Goal: Book appointment/travel/reservation

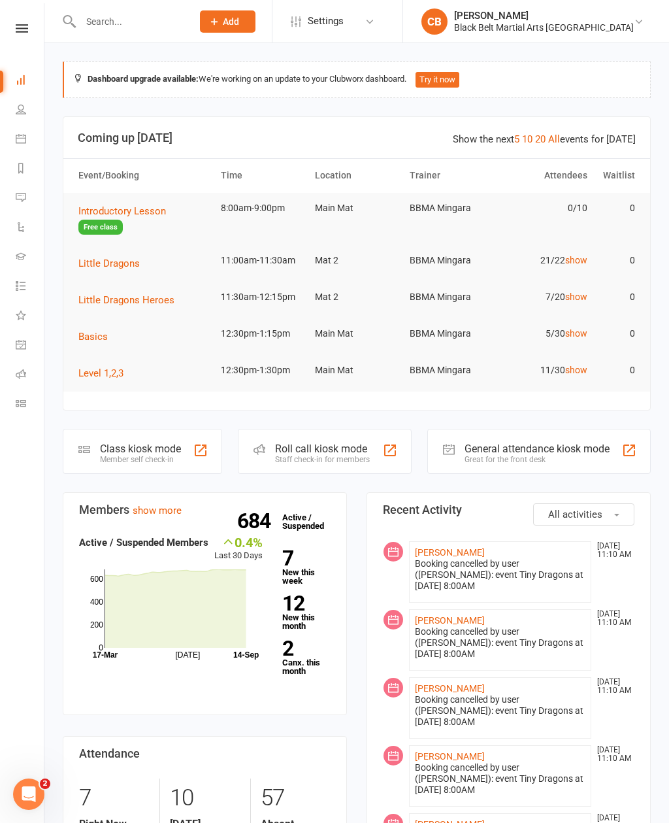
click at [19, 134] on icon at bounding box center [21, 138] width 10 height 10
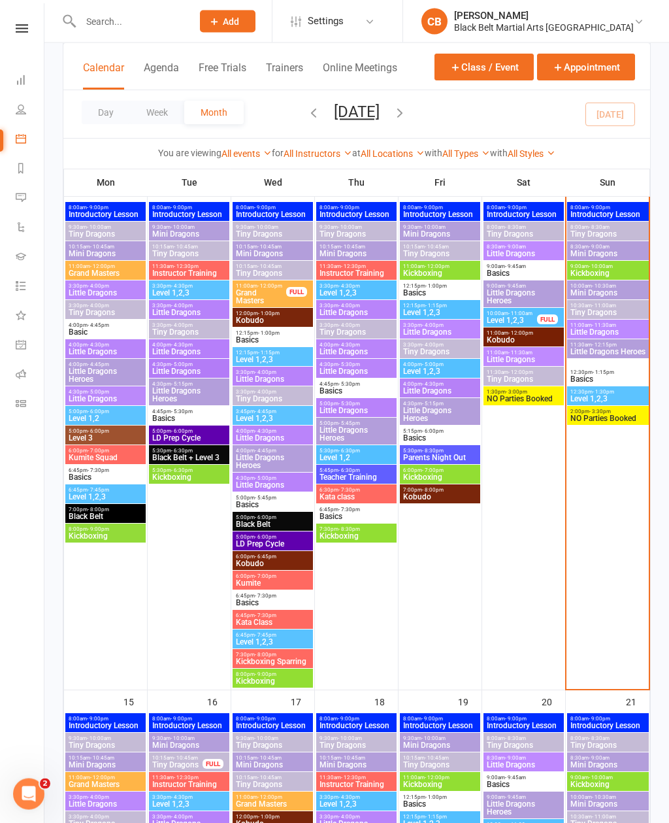
scroll to position [602, 0]
click at [609, 267] on span "- 10:00am" at bounding box center [601, 266] width 24 height 6
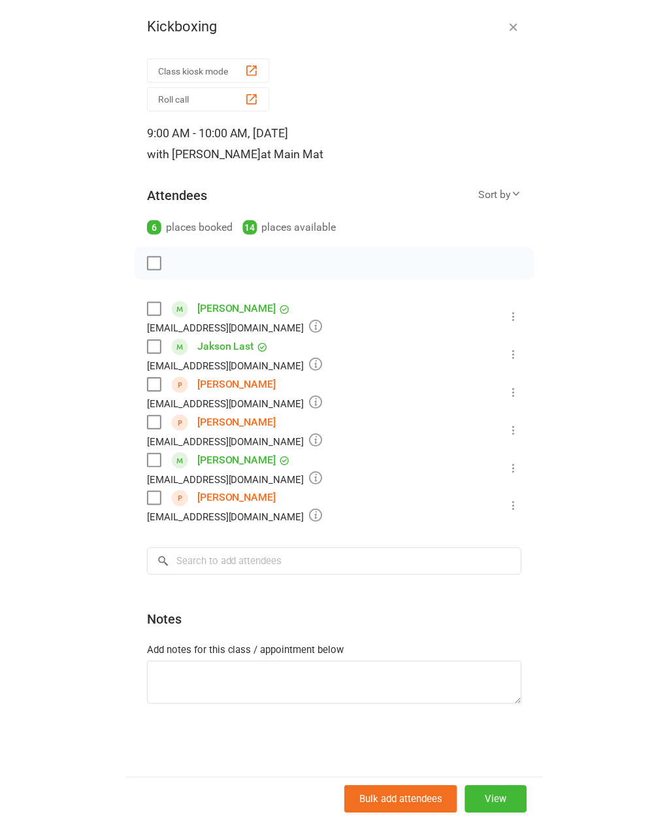
scroll to position [591, 0]
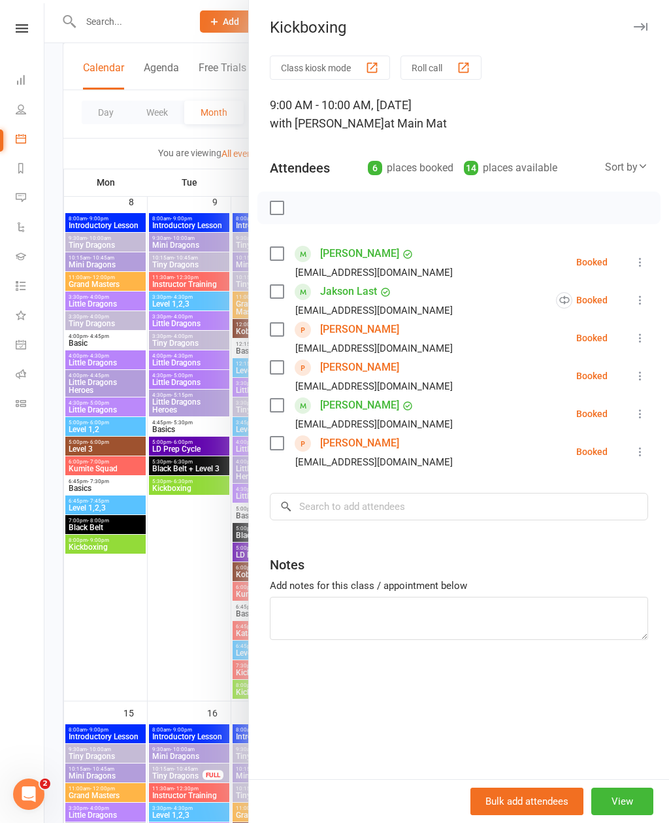
click at [283, 443] on label at bounding box center [276, 443] width 13 height 13
click at [286, 402] on div "Noah Ricketts lisaricketts23@gmail.com" at bounding box center [364, 414] width 188 height 38
click at [283, 253] on label at bounding box center [276, 253] width 13 height 13
click at [271, 400] on label at bounding box center [276, 405] width 13 height 13
click at [429, 505] on input "search" at bounding box center [459, 506] width 378 height 27
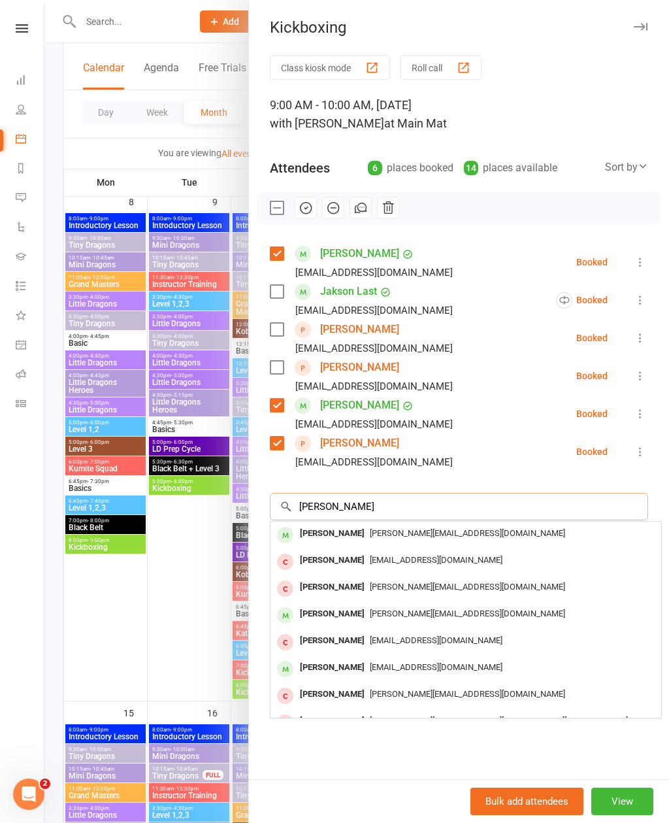
type input "Carl"
click at [439, 540] on div "carl_bunce@hotmail.com" at bounding box center [466, 533] width 380 height 19
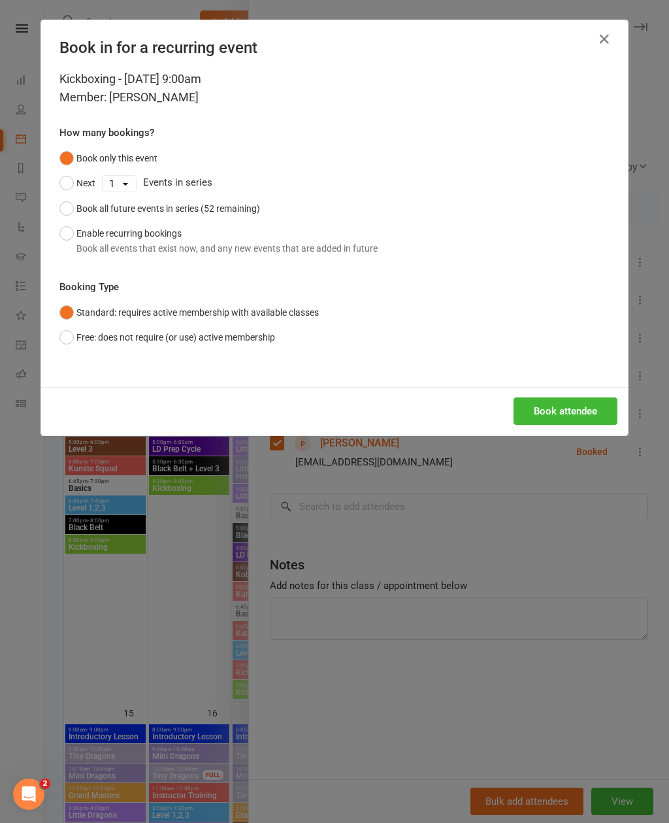
click at [565, 413] on button "Book attendee" at bounding box center [566, 410] width 104 height 27
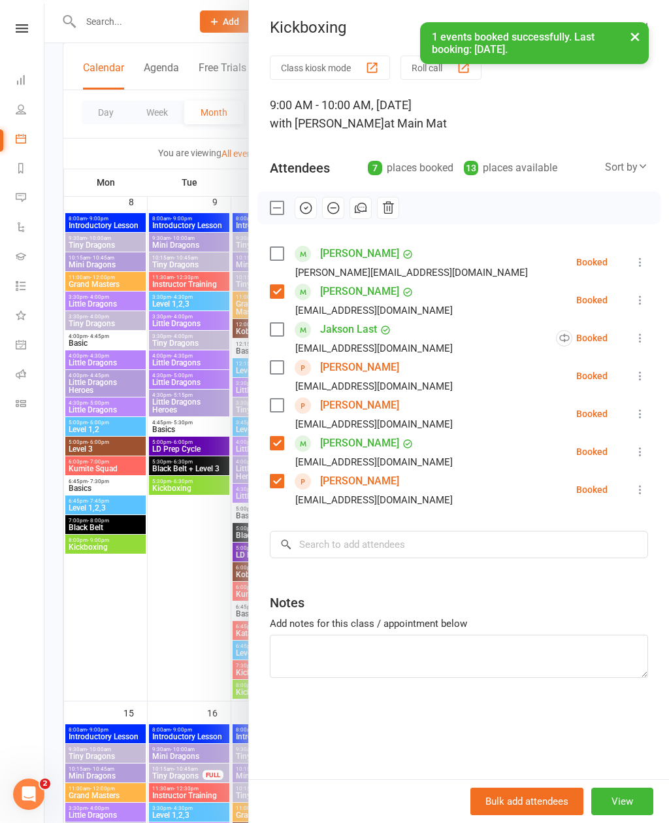
scroll to position [590, 0]
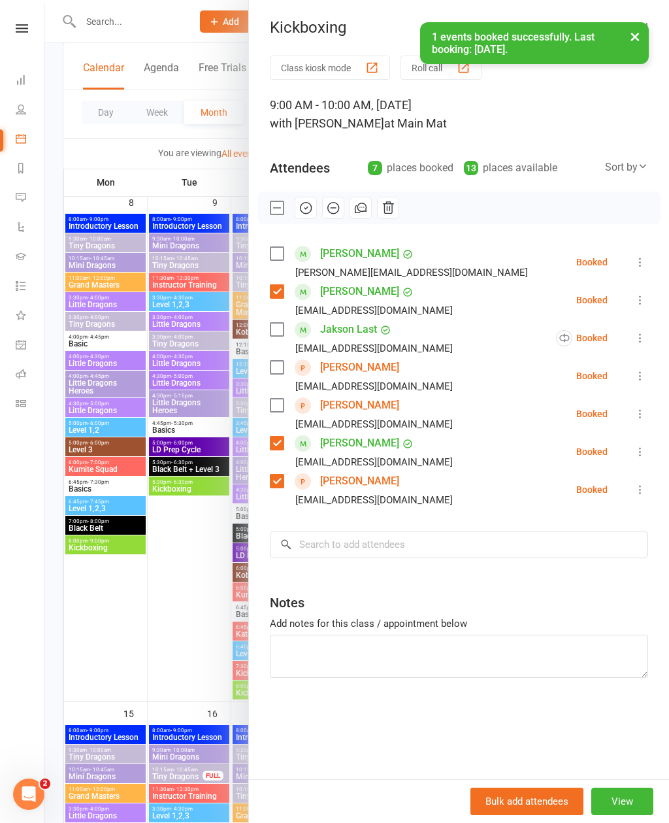
click at [282, 248] on label at bounding box center [276, 253] width 13 height 13
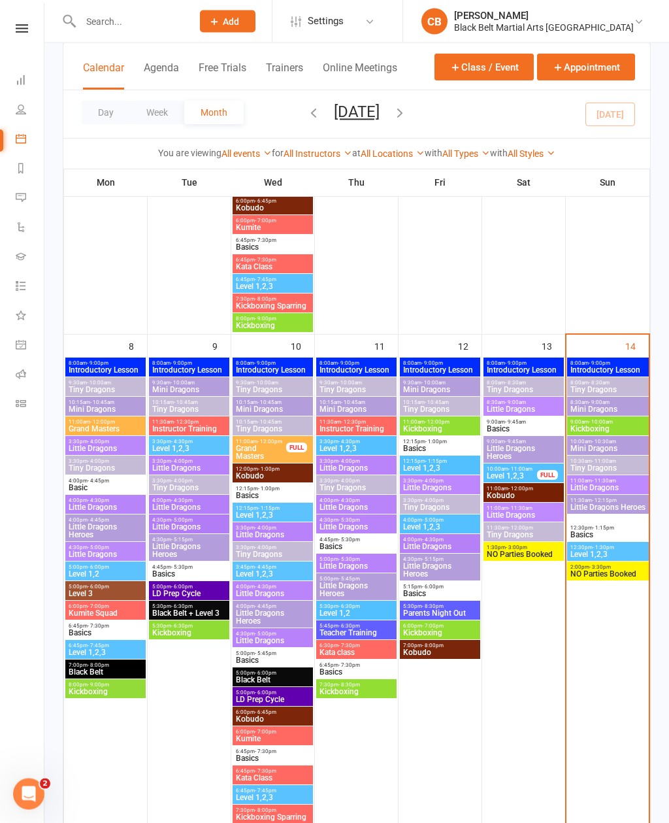
scroll to position [462, 0]
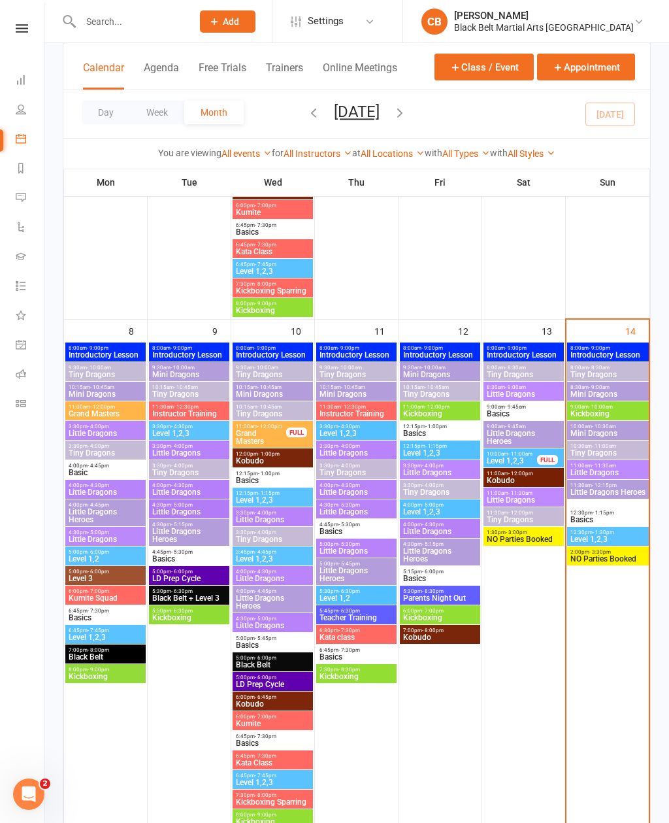
click at [609, 411] on span "Kickboxing" at bounding box center [608, 414] width 76 height 8
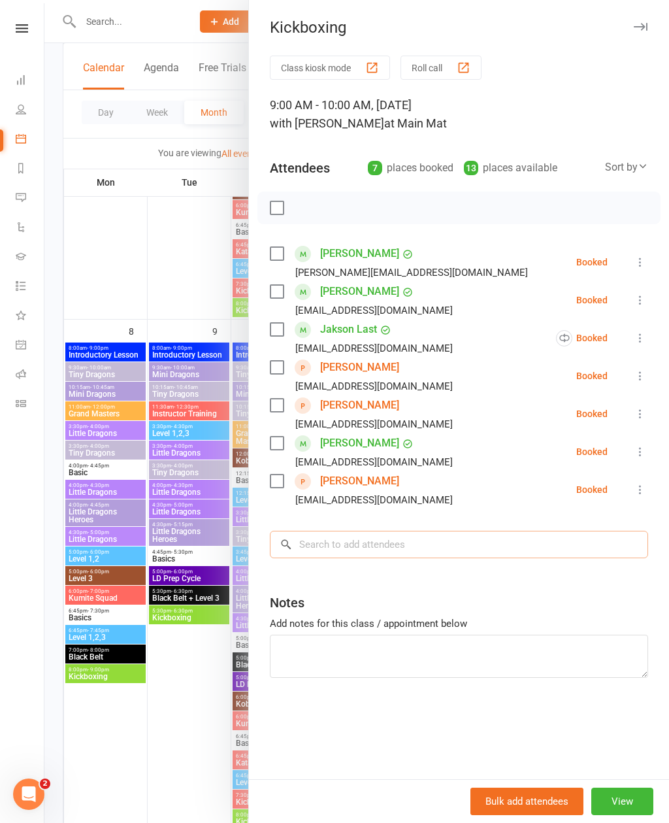
click at [424, 546] on input "search" at bounding box center [459, 544] width 378 height 27
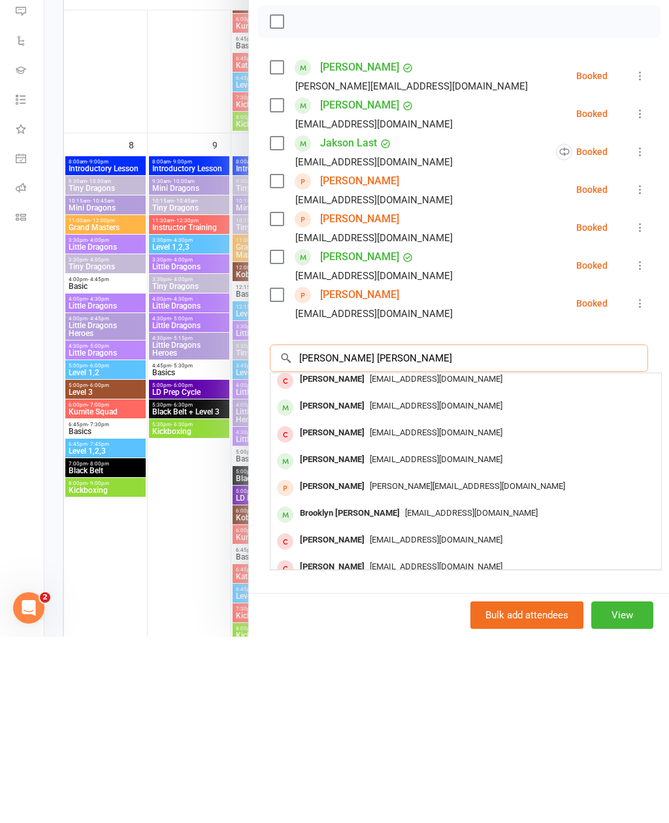
scroll to position [61, 0]
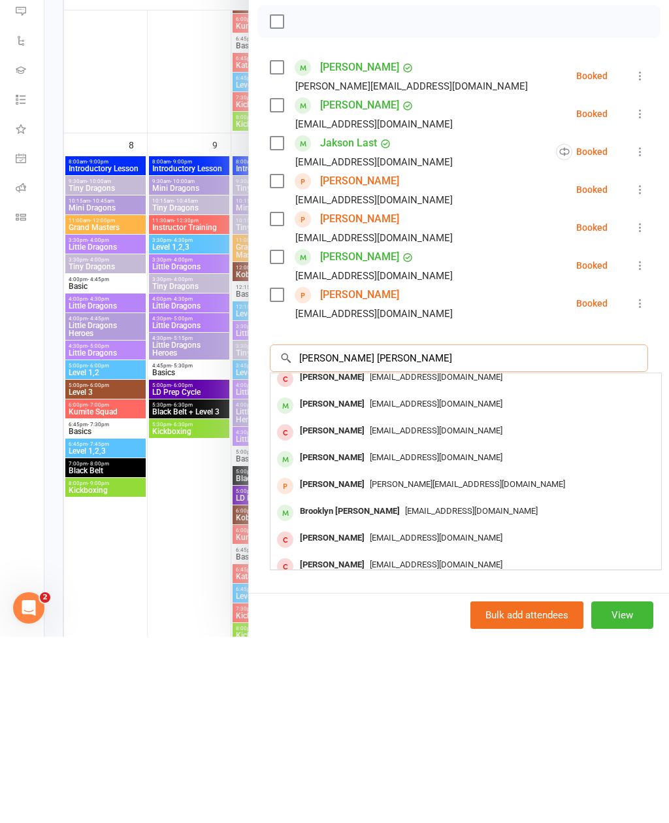
type input "Lisa ric"
click at [414, 692] on span "lisaricketts23@gmail.com" at bounding box center [471, 697] width 133 height 10
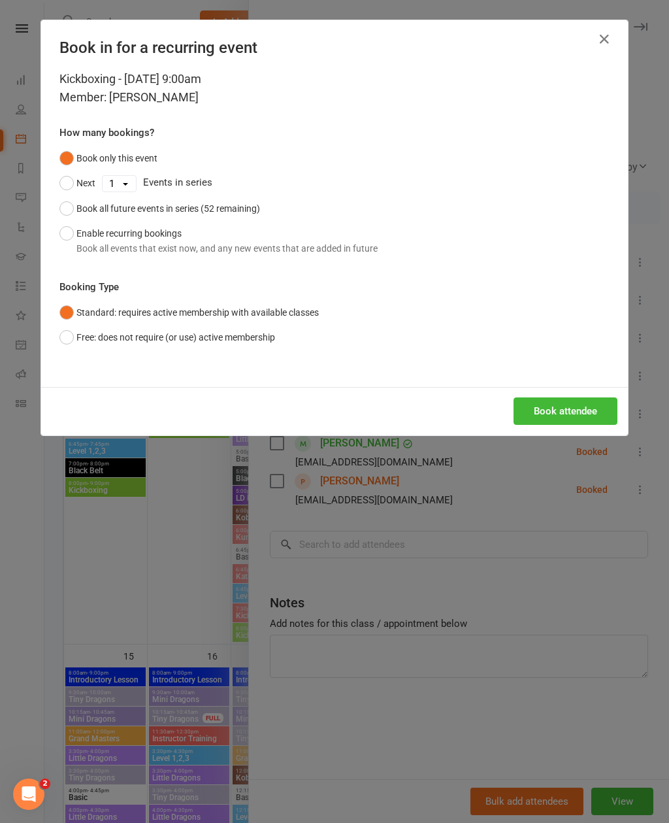
click at [572, 411] on button "Book attendee" at bounding box center [566, 410] width 104 height 27
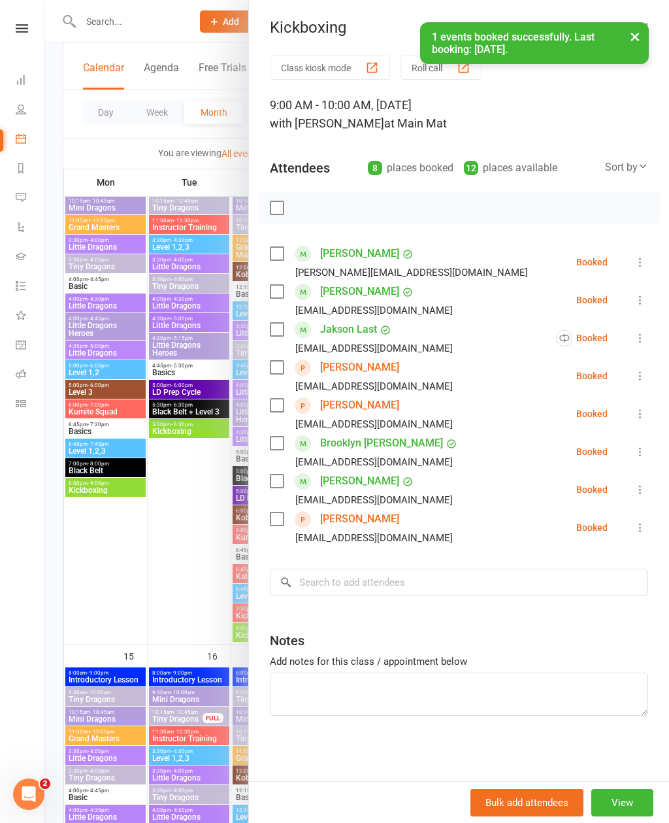
click at [377, 447] on link "Brooklyn Ricketts" at bounding box center [381, 443] width 123 height 21
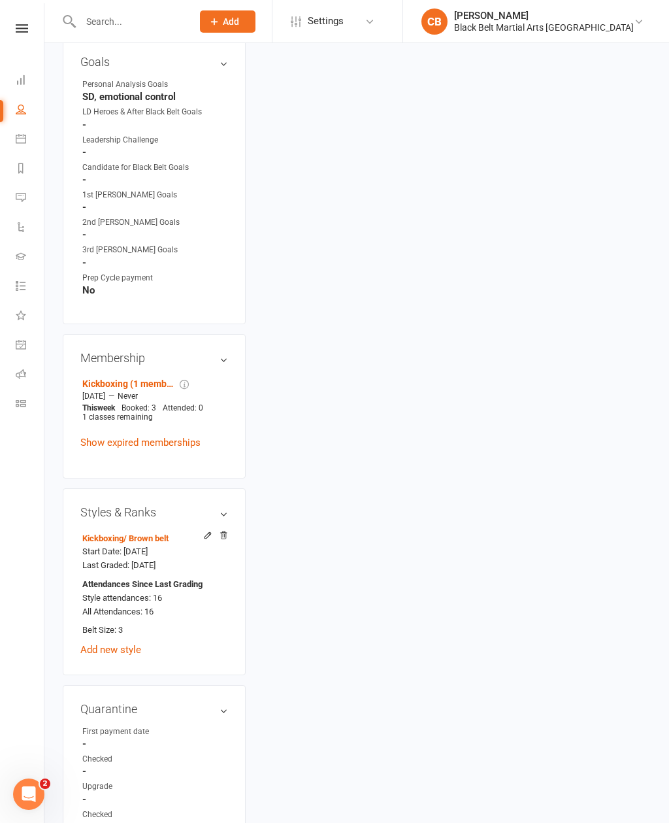
click at [395, 822] on html "Prospect Member Non-attending contact Class / event Appointment Add Settings Ev…" at bounding box center [334, 514] width 669 height 2325
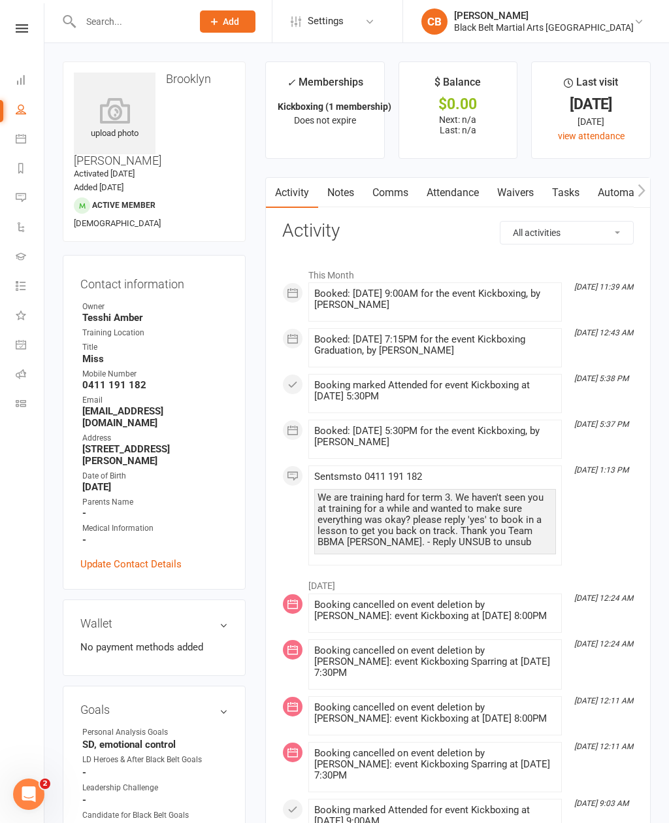
click at [16, 135] on icon at bounding box center [21, 138] width 10 height 10
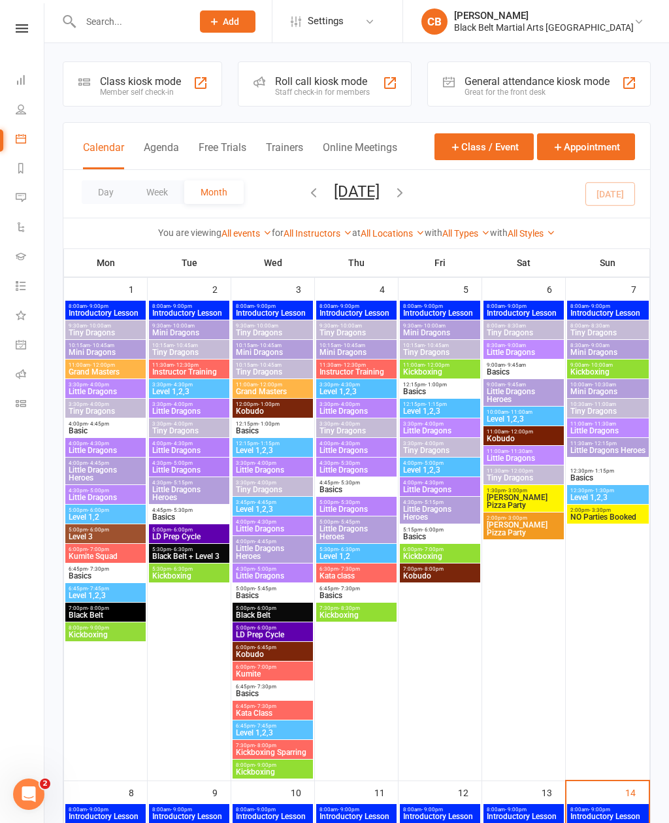
click at [613, 373] on span "Kickboxing" at bounding box center [608, 372] width 76 height 8
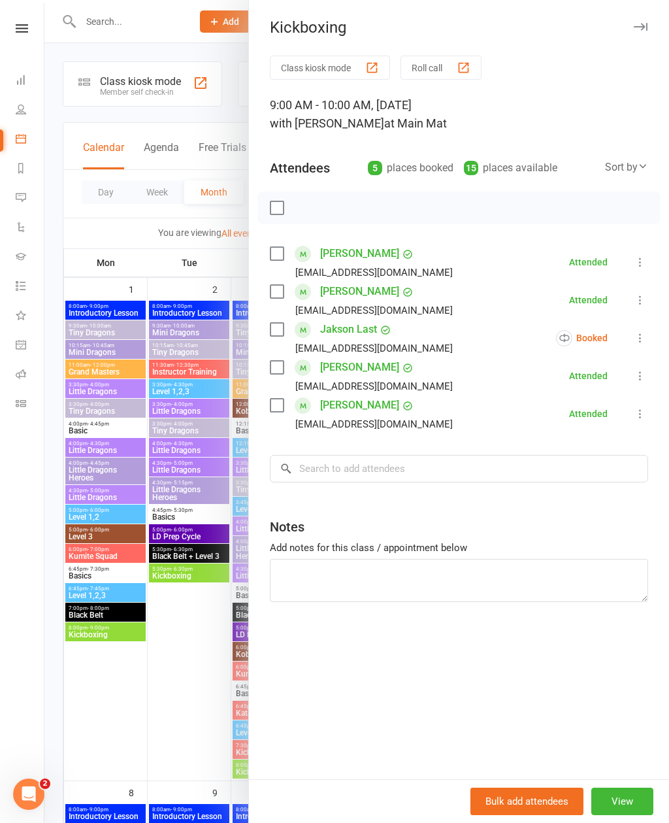
click at [182, 690] on div at bounding box center [356, 411] width 625 height 823
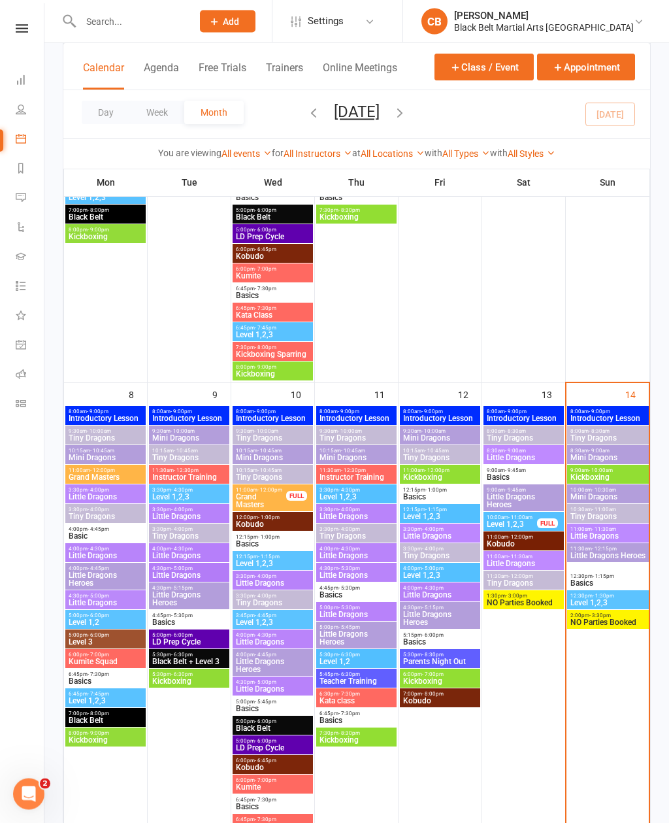
scroll to position [405, 0]
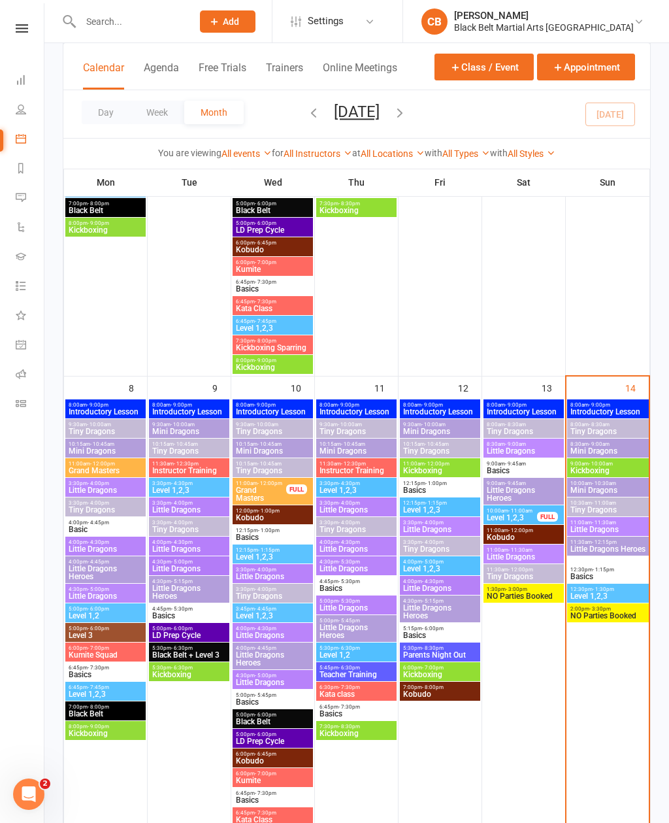
click at [621, 468] on span "Kickboxing" at bounding box center [608, 471] width 76 height 8
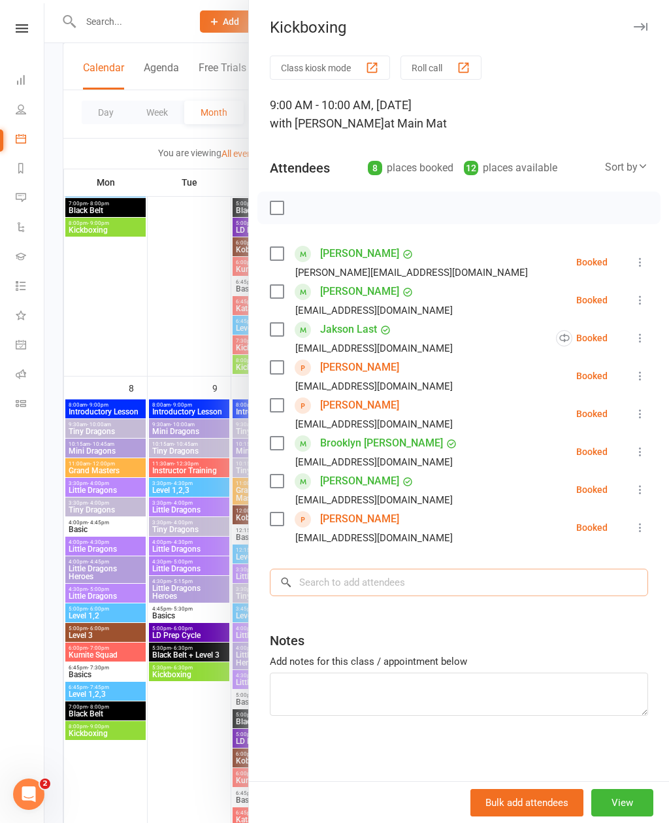
click at [451, 581] on input "search" at bounding box center [459, 582] width 378 height 27
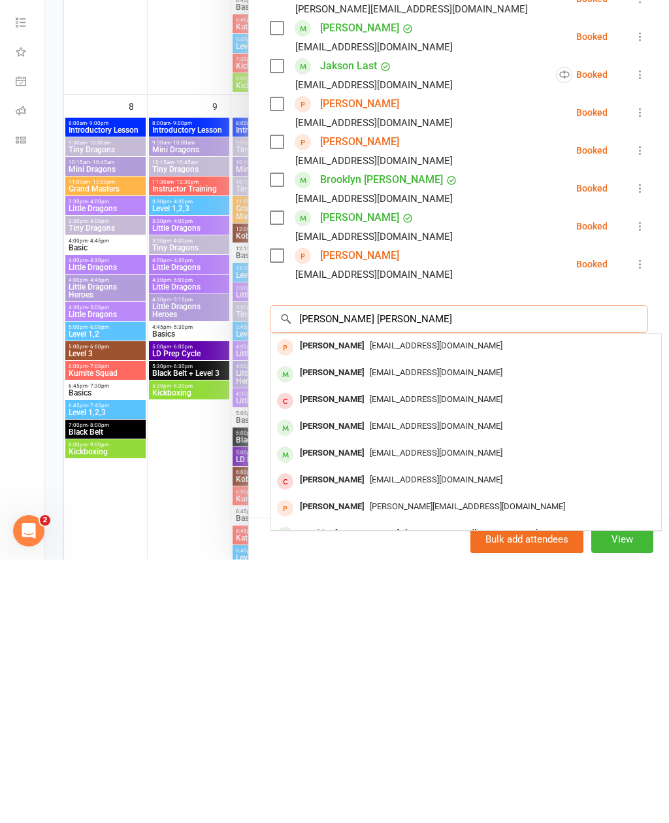
type input "Lisa rick"
click at [436, 631] on span "lisaricketts23@gmail.com" at bounding box center [436, 636] width 133 height 10
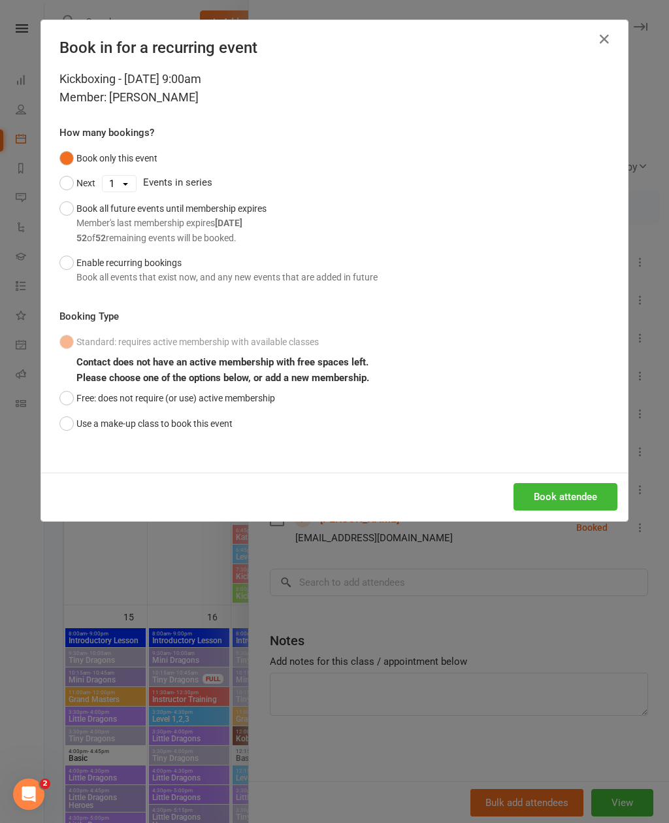
click at [586, 494] on button "Book attendee" at bounding box center [566, 496] width 104 height 27
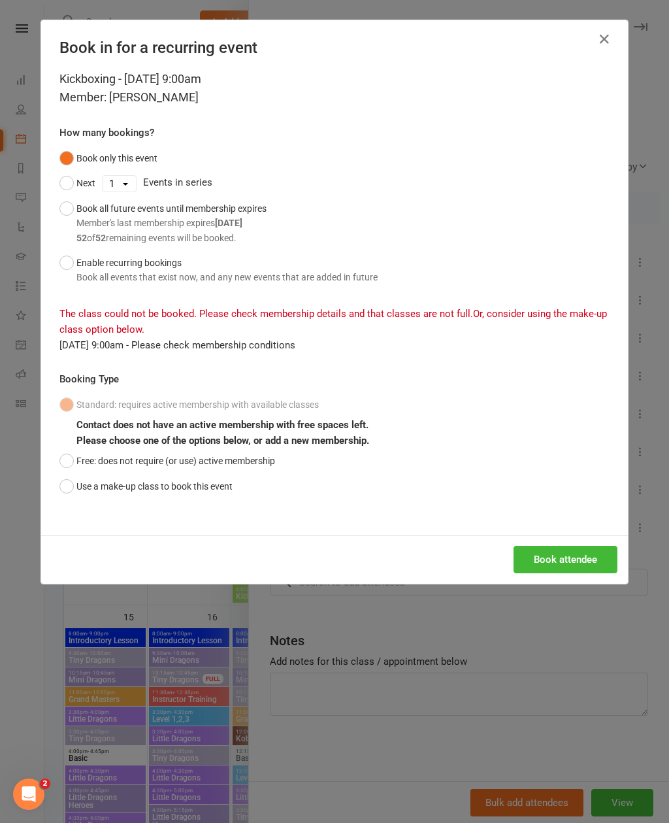
click at [68, 479] on button "Use a make-up class to book this event" at bounding box center [145, 486] width 173 height 25
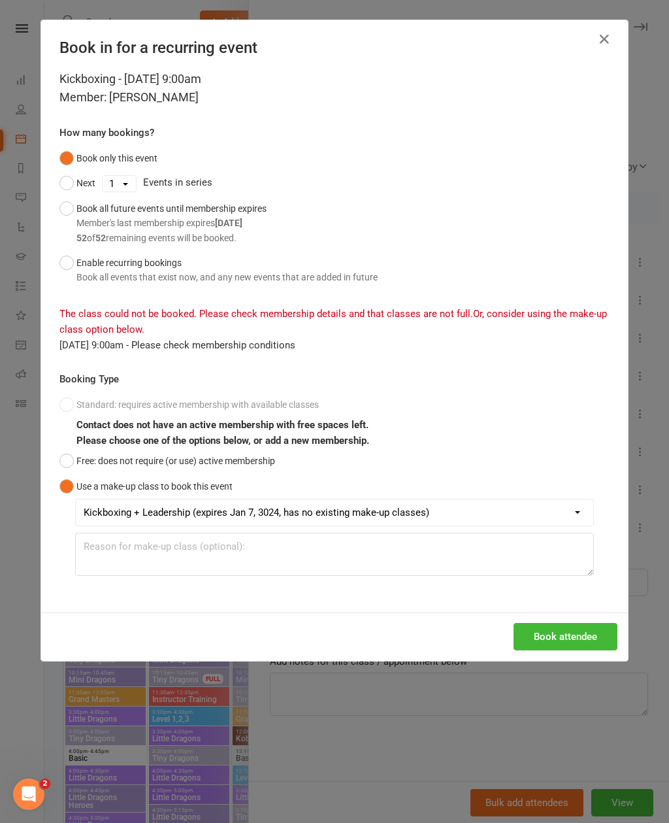
click at [570, 636] on button "Book attendee" at bounding box center [566, 636] width 104 height 27
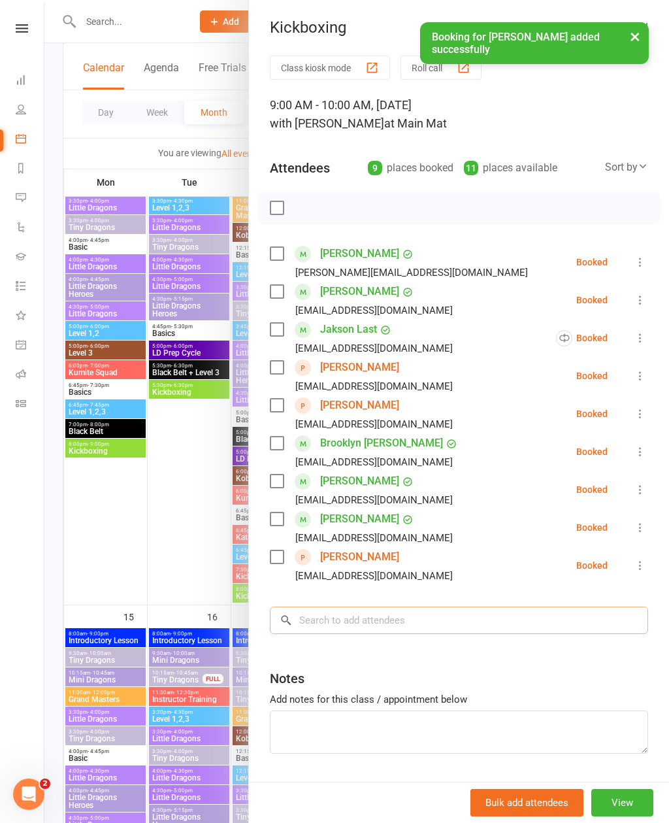
click at [506, 619] on input "search" at bounding box center [459, 620] width 378 height 27
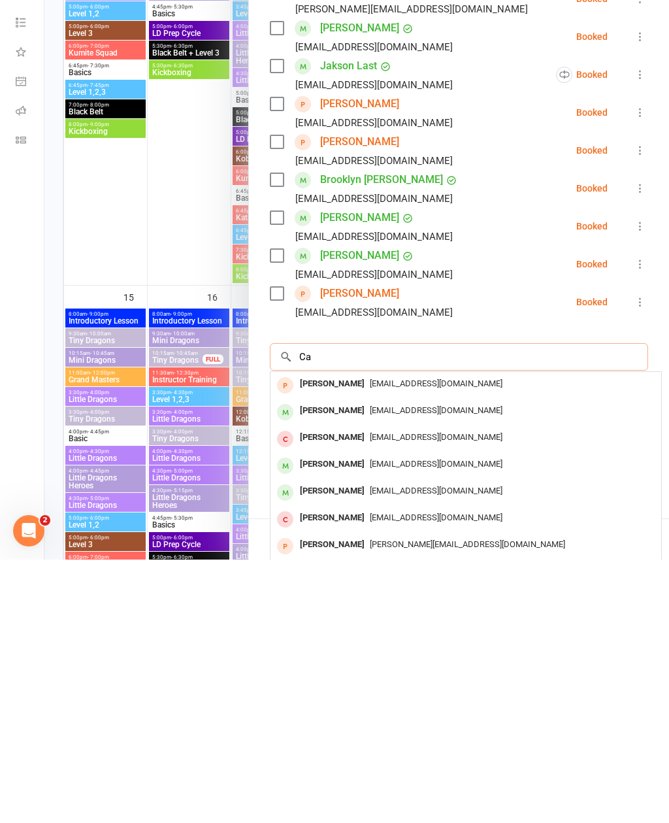
scroll to position [744, 0]
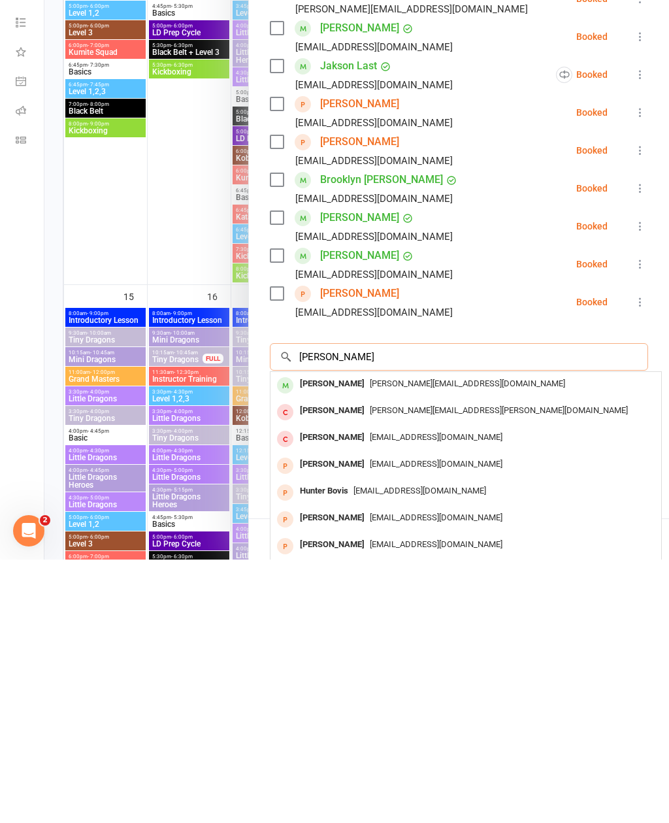
type input "Carly t"
click at [428, 642] on span "tippett.carly18@gmail.com" at bounding box center [467, 647] width 195 height 10
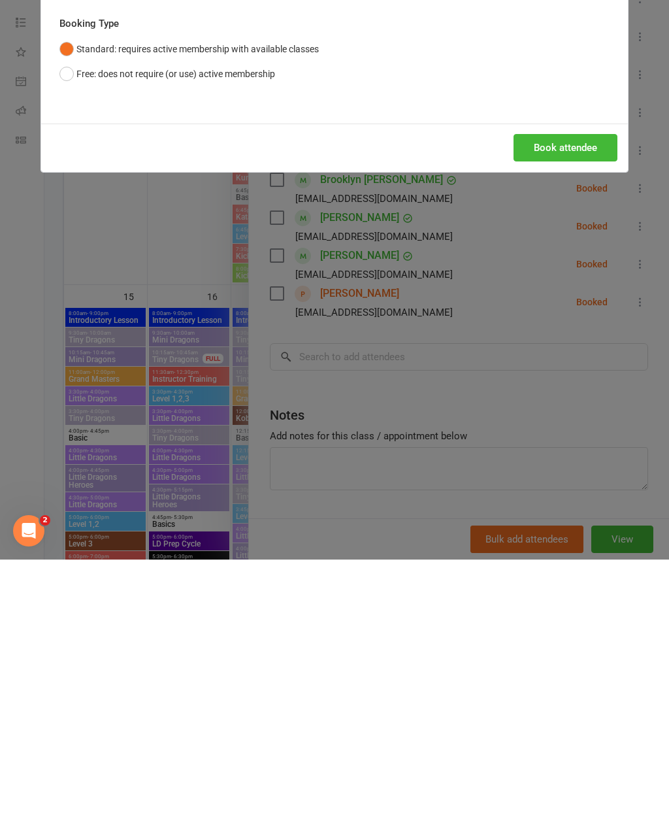
scroll to position [1007, 0]
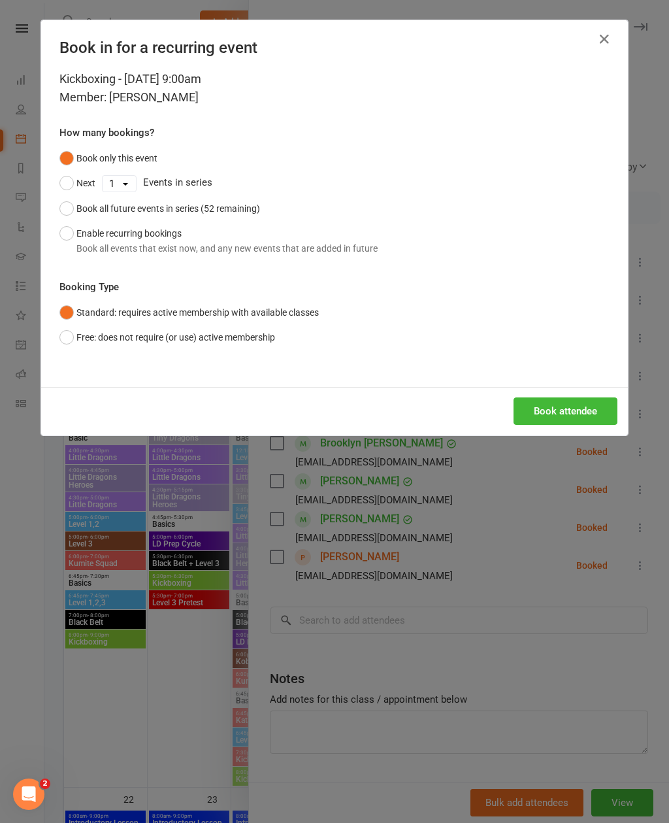
click at [560, 407] on button "Book attendee" at bounding box center [566, 410] width 104 height 27
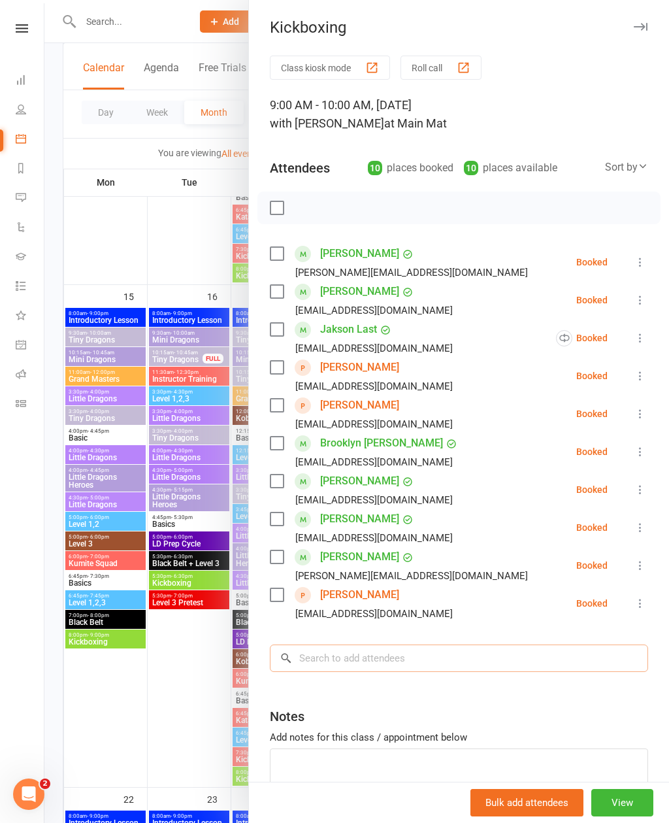
click at [513, 660] on input "search" at bounding box center [459, 658] width 378 height 27
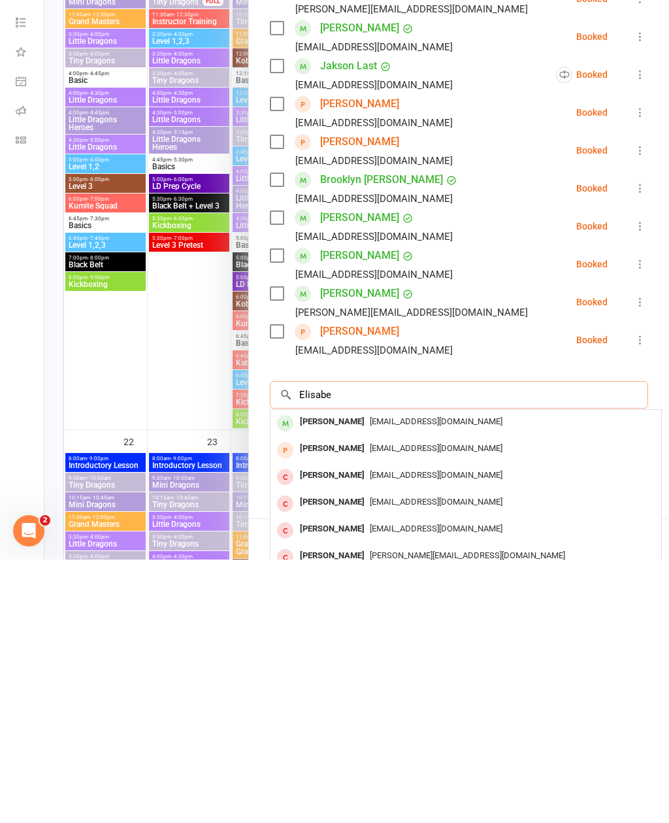
type input "Elisabe"
click at [414, 680] on span "elisabethjuliette69@gmail.com" at bounding box center [436, 685] width 133 height 10
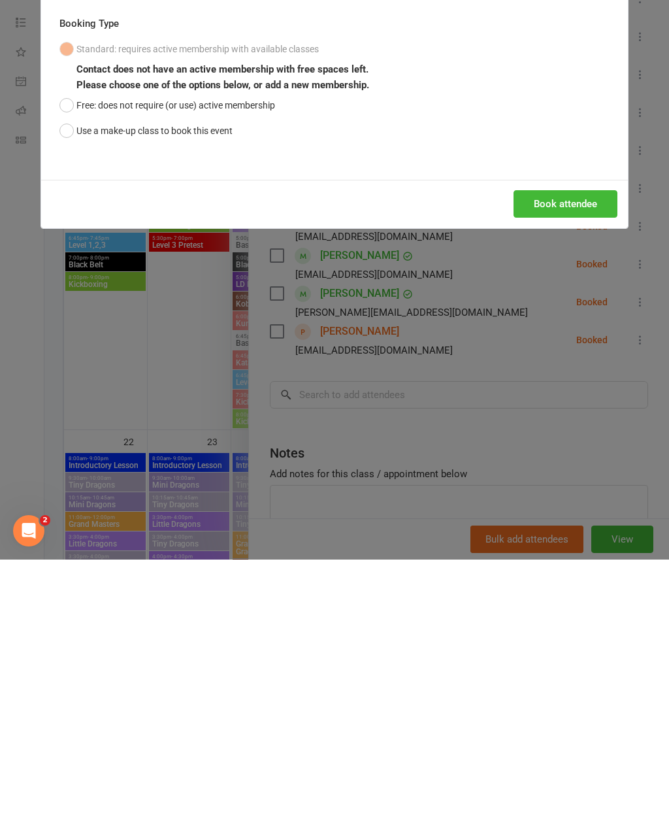
scroll to position [1366, 0]
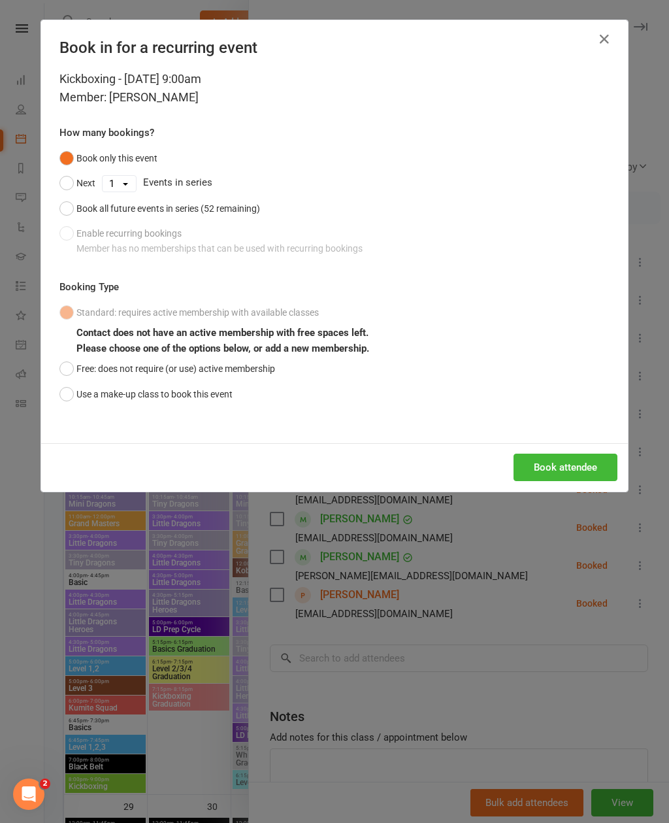
click at [575, 468] on button "Book attendee" at bounding box center [566, 467] width 104 height 27
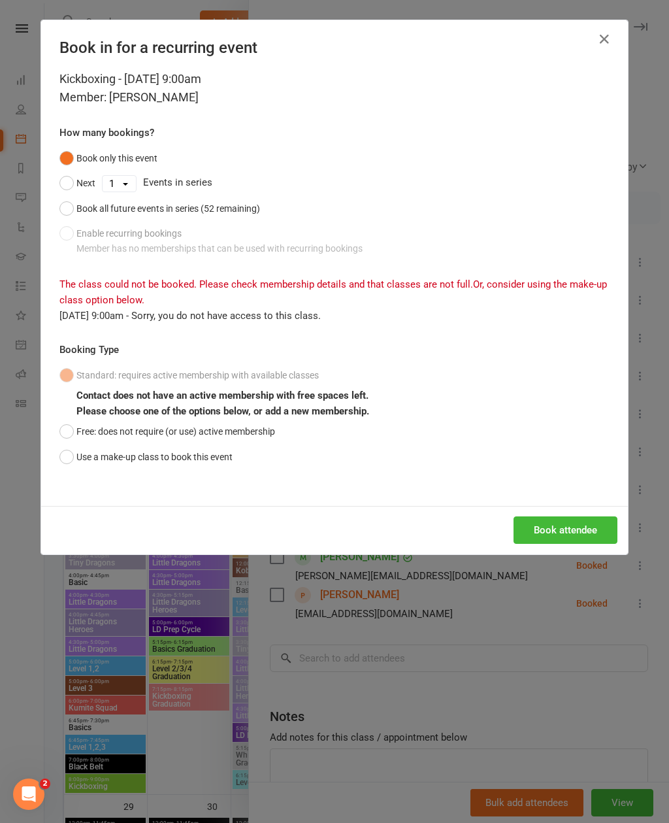
click at [216, 462] on button "Use a make-up class to book this event" at bounding box center [145, 457] width 173 height 25
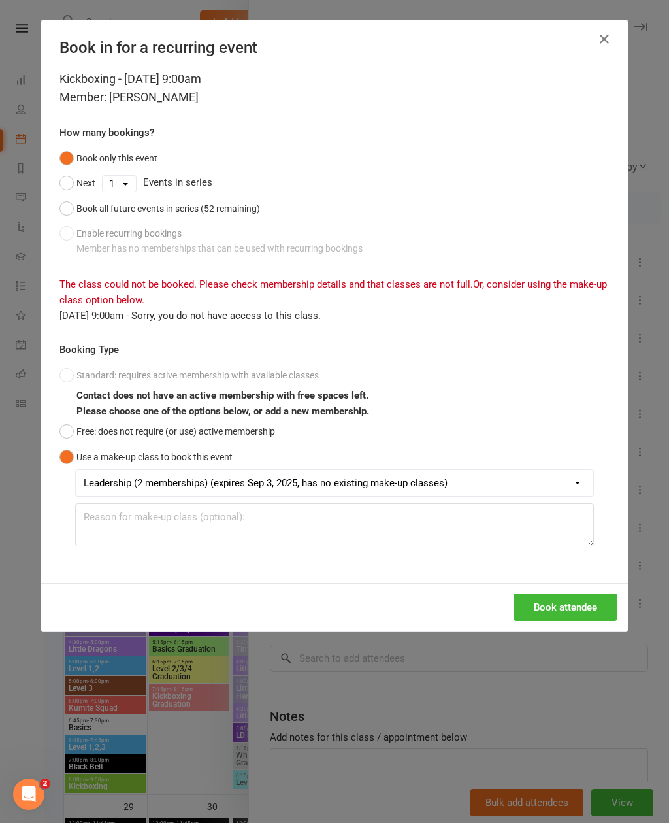
click at [570, 607] on button "Book attendee" at bounding box center [566, 607] width 104 height 27
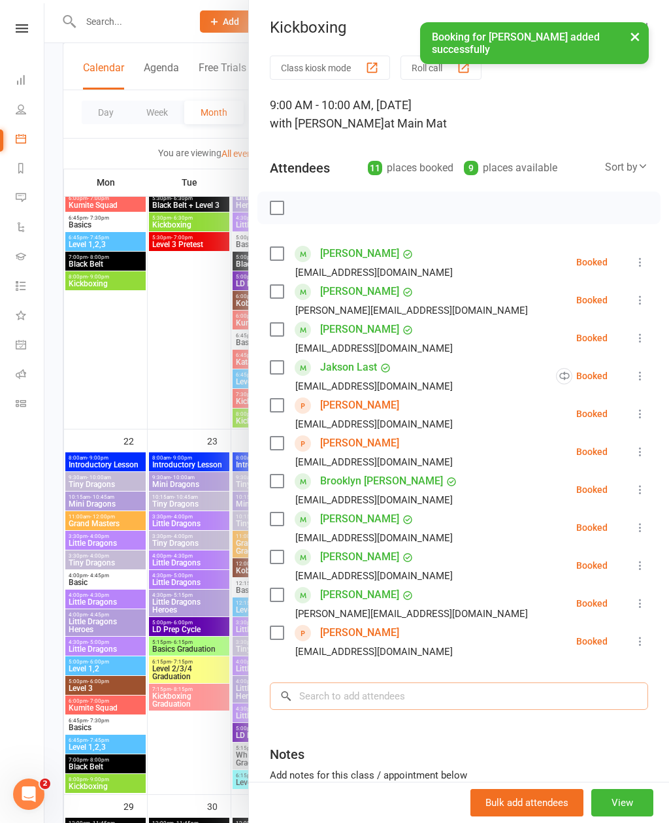
click at [477, 697] on input "search" at bounding box center [459, 695] width 378 height 27
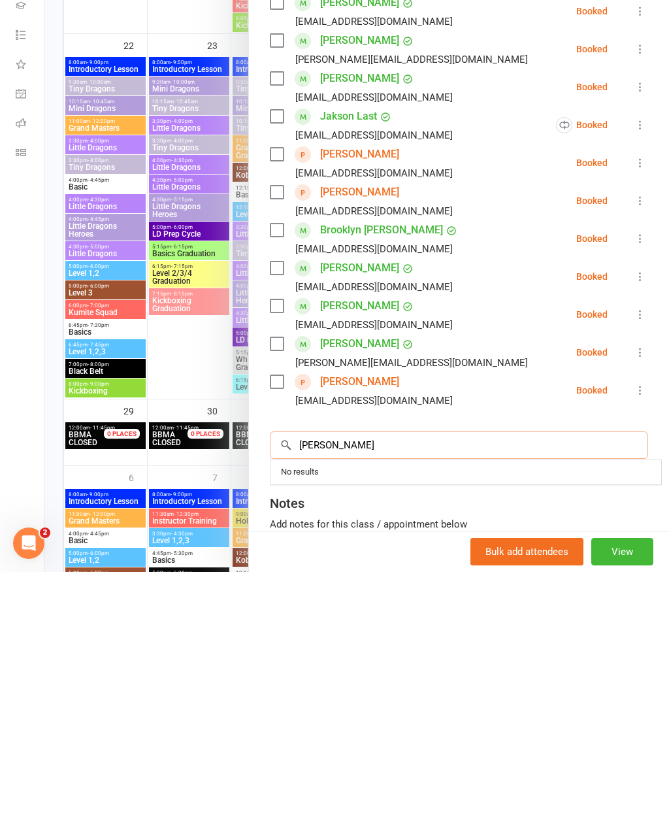
scroll to position [1510, 0]
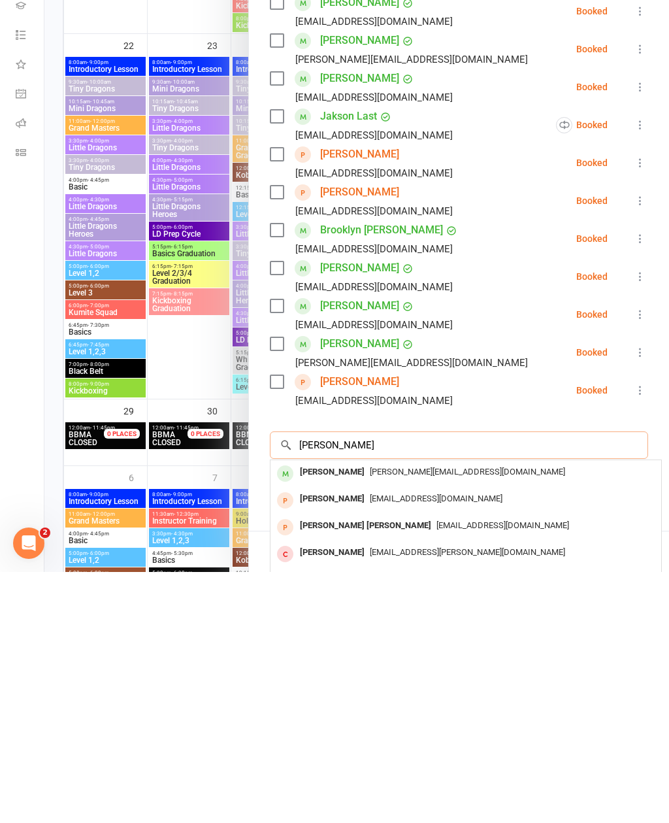
type input "Dani"
click at [418, 718] on span "dani.mccrea@crealt.com.au" at bounding box center [467, 723] width 195 height 10
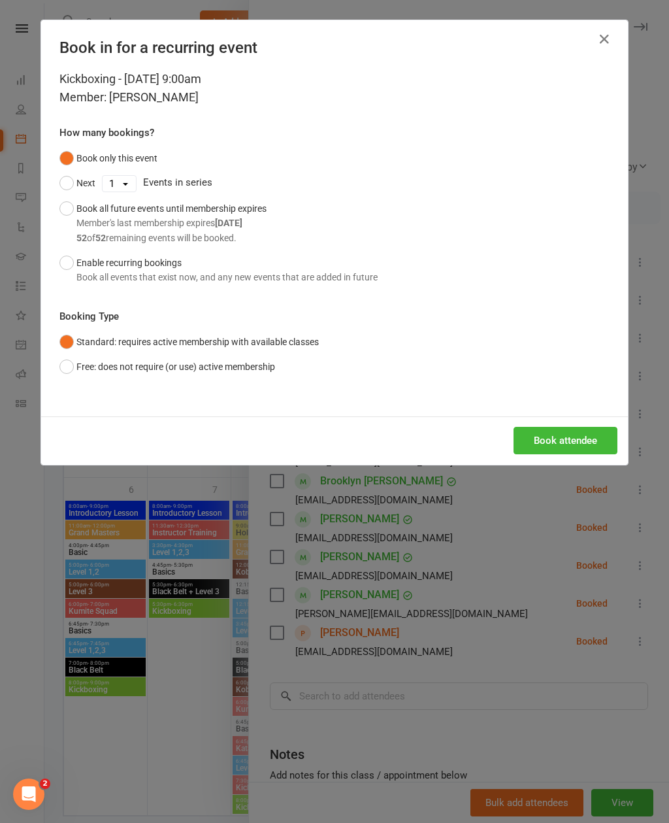
click at [570, 437] on button "Book attendee" at bounding box center [566, 440] width 104 height 27
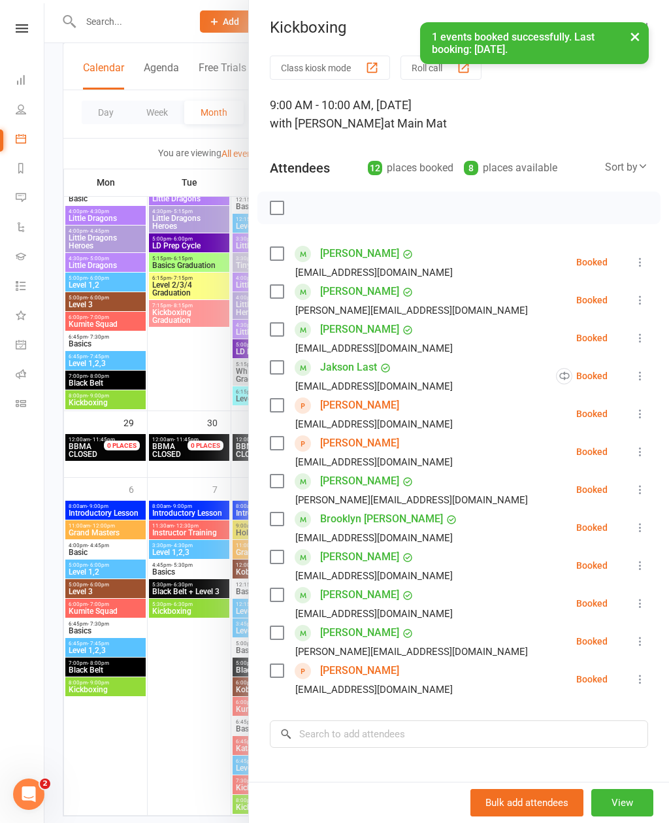
click at [284, 246] on div "Elisabeth Aillon elisabethjuliette69@gmail.com" at bounding box center [364, 262] width 188 height 38
click at [289, 288] on div "Carl Bunce carl_bunce@hotmail.com" at bounding box center [401, 300] width 263 height 38
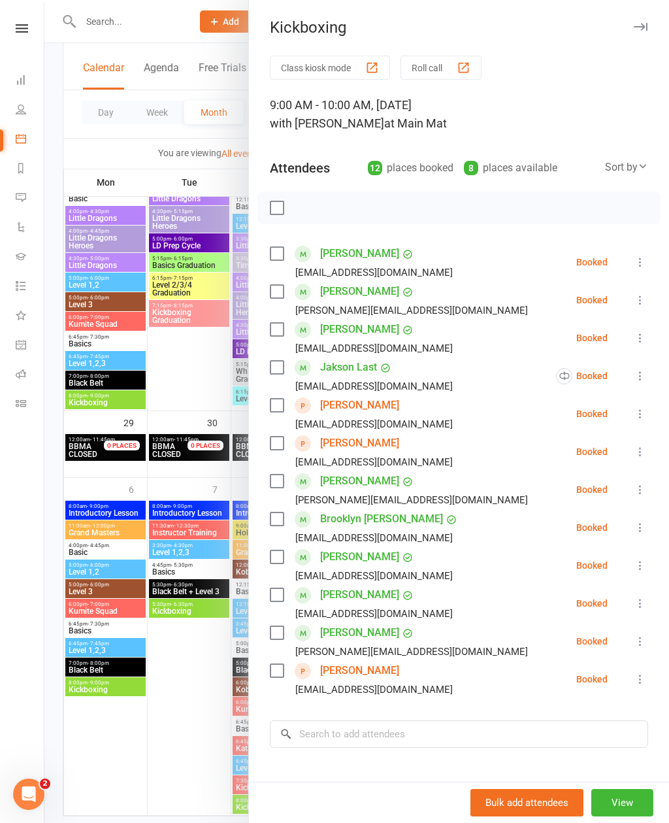
click at [281, 334] on label at bounding box center [276, 329] width 13 height 13
click at [279, 298] on label at bounding box center [276, 291] width 13 height 13
click at [277, 254] on label at bounding box center [276, 253] width 13 height 13
click at [283, 480] on label at bounding box center [276, 481] width 13 height 13
click at [281, 518] on label at bounding box center [276, 518] width 13 height 13
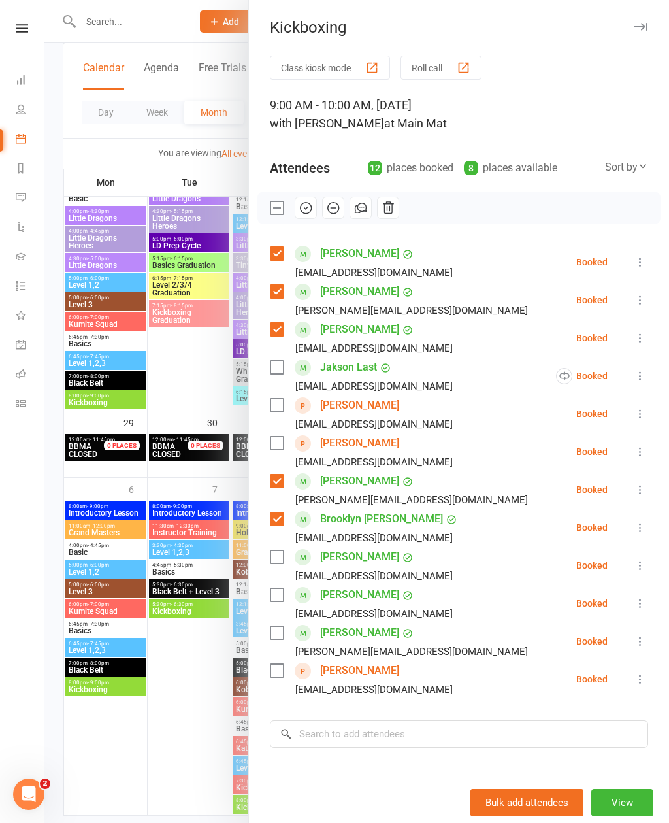
click at [282, 562] on label at bounding box center [276, 556] width 13 height 13
click at [278, 601] on label at bounding box center [276, 594] width 13 height 13
click at [282, 632] on label at bounding box center [276, 632] width 13 height 13
click at [280, 677] on label at bounding box center [276, 670] width 13 height 13
click at [311, 209] on icon "button" at bounding box center [306, 208] width 11 height 11
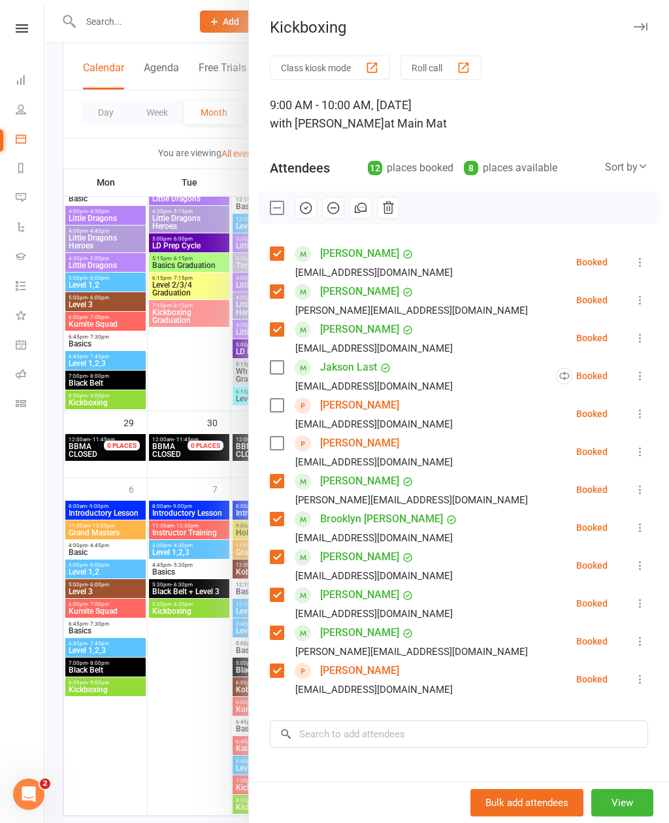
scroll to position [1791, 0]
